Goal: Task Accomplishment & Management: Complete application form

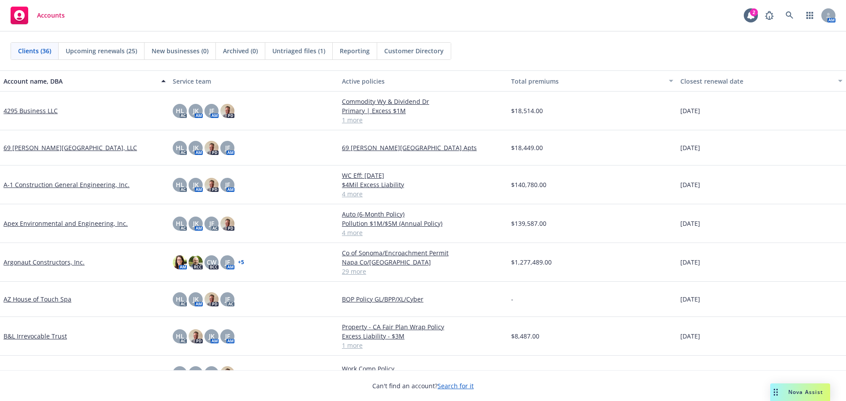
click at [45, 263] on link "Argonaut Constructors, Inc." at bounding box center [44, 262] width 81 height 9
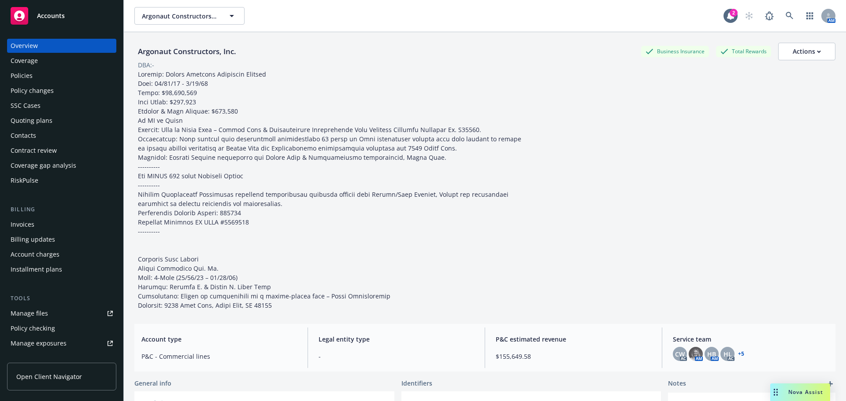
scroll to position [44, 0]
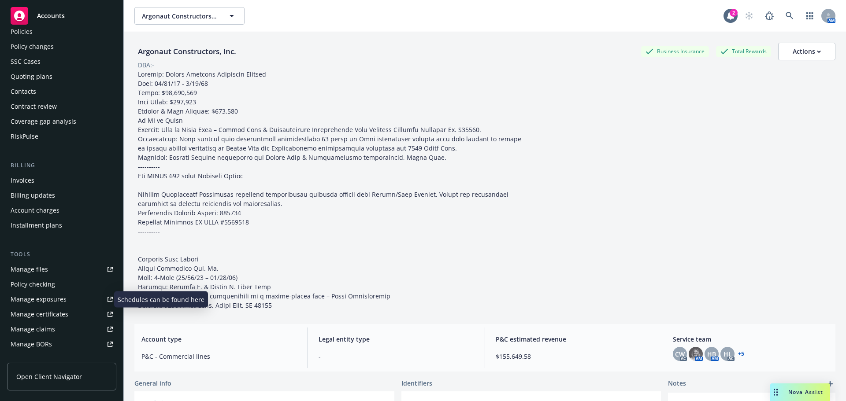
click at [39, 297] on div "Manage exposures" at bounding box center [39, 300] width 56 height 14
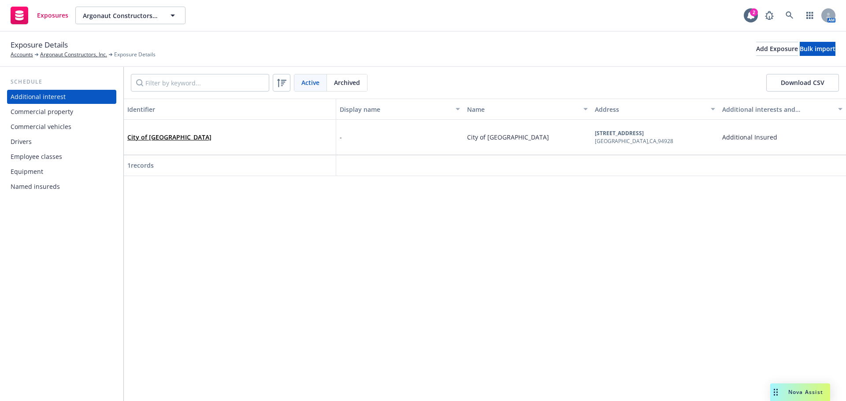
click at [57, 144] on div "Drivers" at bounding box center [62, 142] width 102 height 14
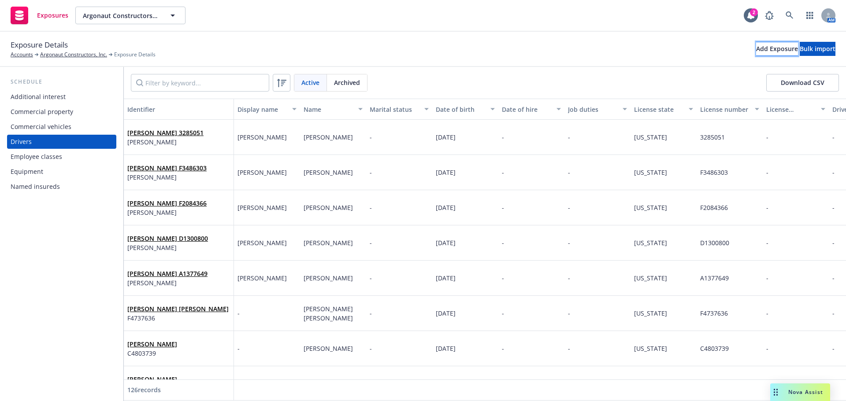
click at [756, 45] on div "Add Exposure" at bounding box center [777, 48] width 42 height 13
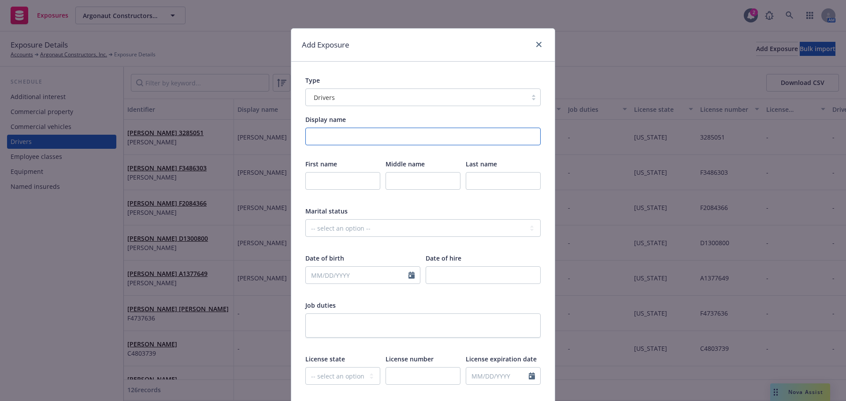
click at [390, 138] on input "Display name" at bounding box center [422, 137] width 235 height 18
type input "[PERSON_NAME]"
click at [333, 185] on input "text" at bounding box center [342, 181] width 75 height 18
type input "[PERSON_NAME]"
click at [499, 183] on input "text" at bounding box center [503, 181] width 75 height 18
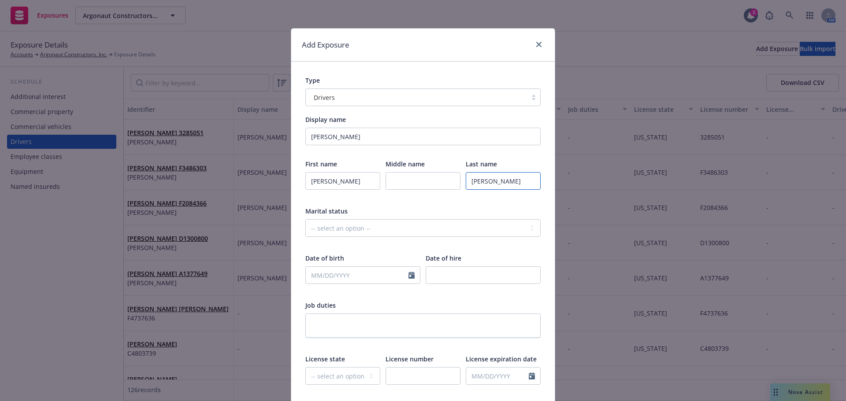
type input "[PERSON_NAME]"
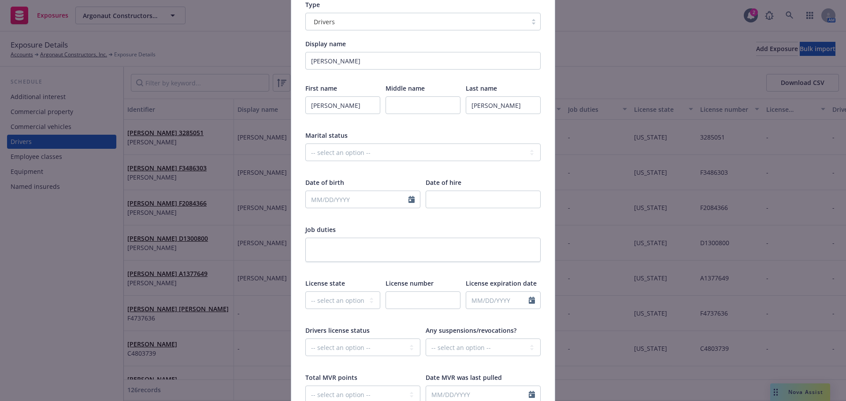
scroll to position [88, 0]
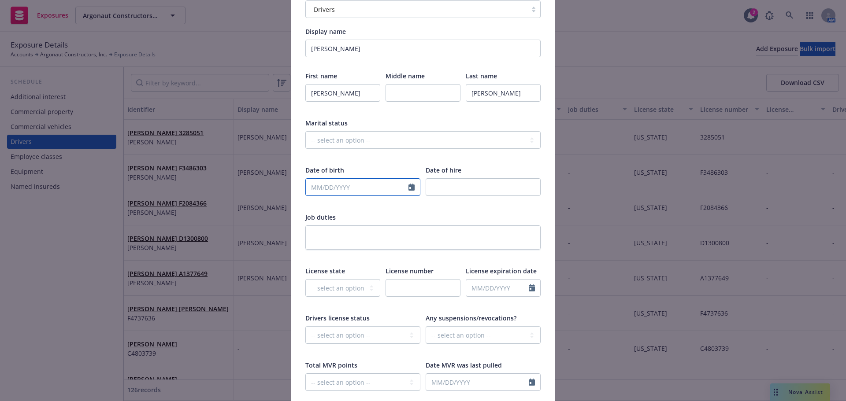
select select "9"
click at [379, 187] on input "text" at bounding box center [357, 187] width 103 height 17
type input "[DATE]"
click at [337, 151] on div "-- select an option -- Married Single Unknown" at bounding box center [422, 145] width 235 height 29
click at [335, 292] on select "-- select an option -- [US_STATE] [US_STATE] [US_STATE] [US_STATE] [US_STATE] […" at bounding box center [342, 288] width 75 height 18
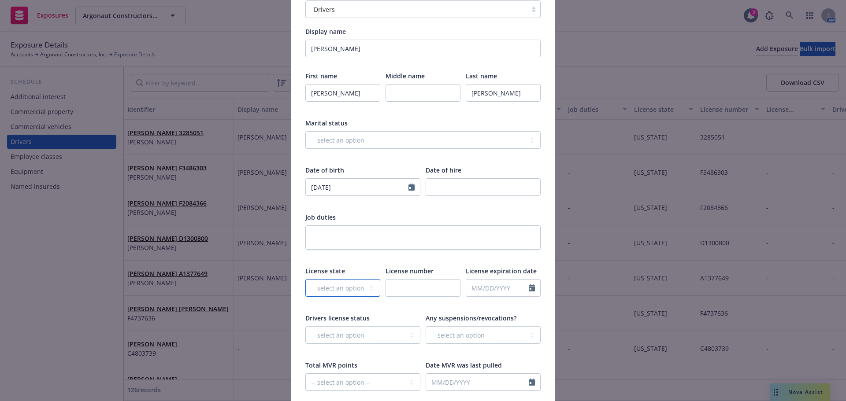
select select "CA"
click at [305, 279] on select "-- select an option -- [US_STATE] [US_STATE] [US_STATE] [US_STATE] [US_STATE] […" at bounding box center [342, 288] width 75 height 18
click at [411, 293] on input "text" at bounding box center [423, 288] width 75 height 18
paste input "B6734054"
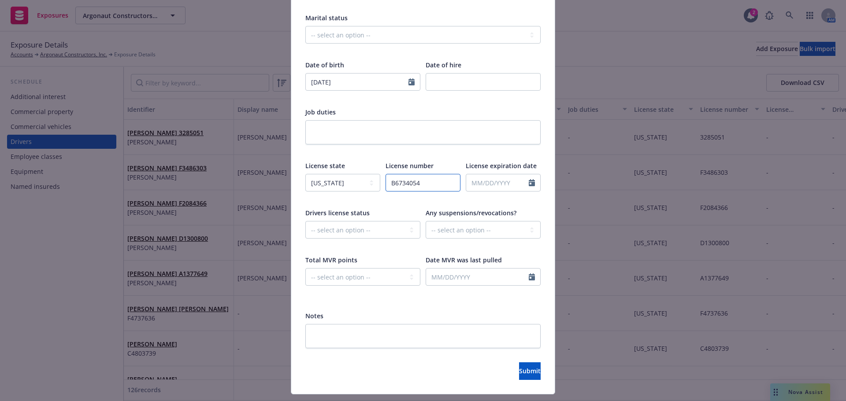
scroll to position [215, 0]
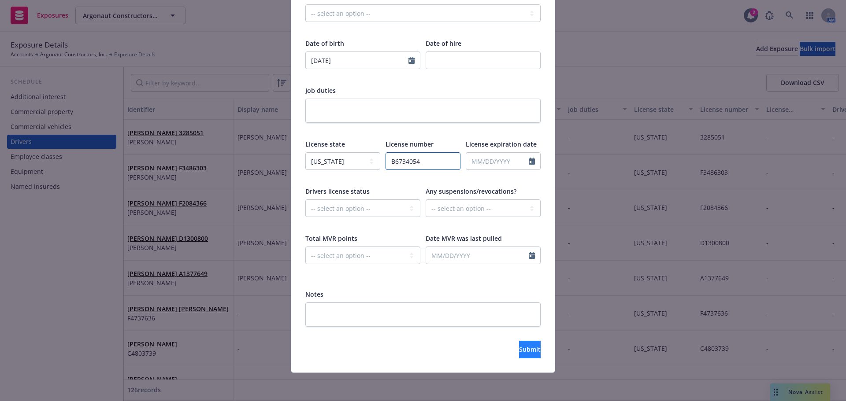
type input "B6734054"
click at [521, 349] on span "Submit" at bounding box center [530, 349] width 22 height 8
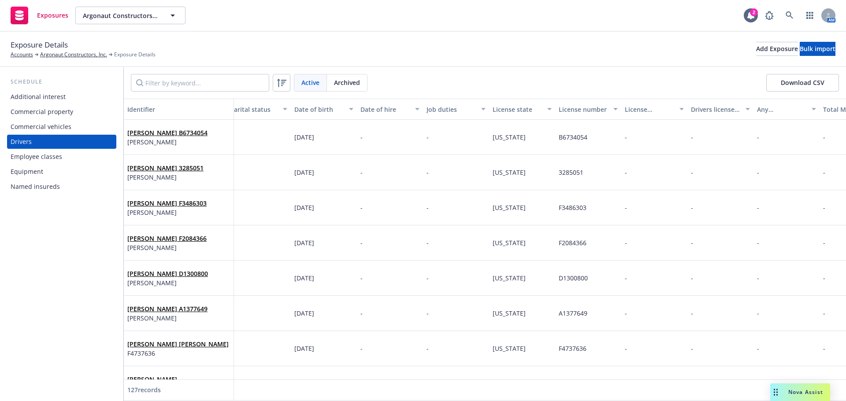
scroll to position [0, 0]
